Goal: Find specific page/section: Find specific page/section

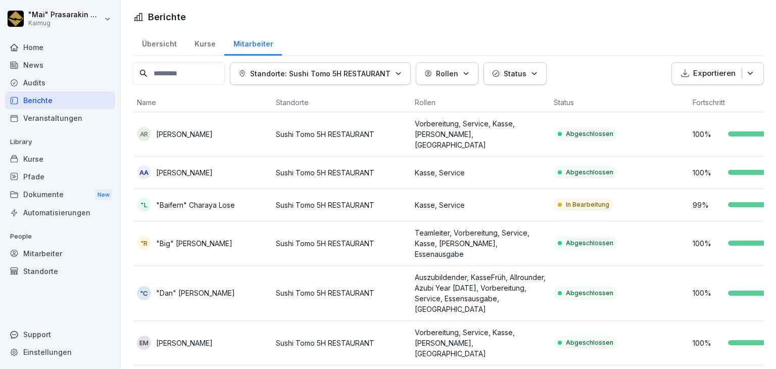
scroll to position [551, 0]
click at [157, 46] on div "Übersicht" at bounding box center [159, 43] width 53 height 26
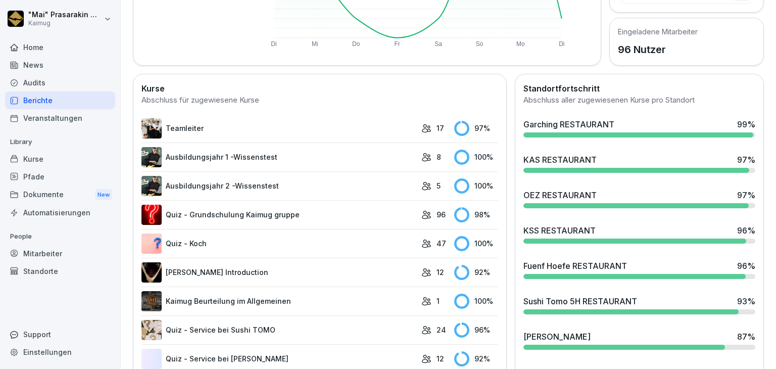
scroll to position [220, 0]
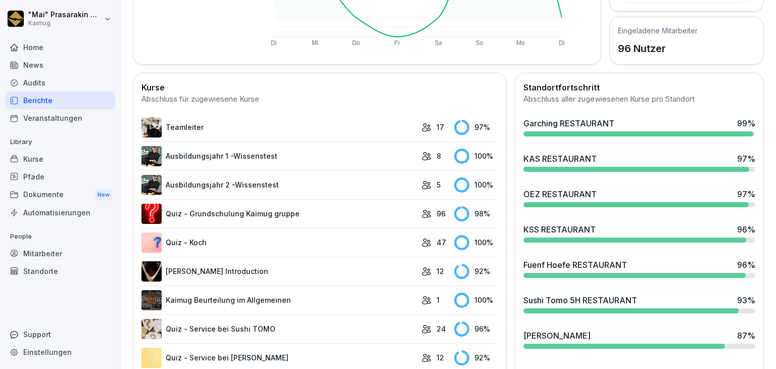
click at [548, 162] on div "KAS RESTAURANT" at bounding box center [560, 159] width 73 height 12
